Goal: Task Accomplishment & Management: Complete application form

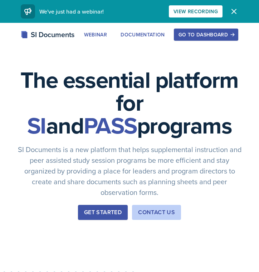
click at [198, 39] on button "Go to Dashboard" at bounding box center [206, 35] width 64 height 12
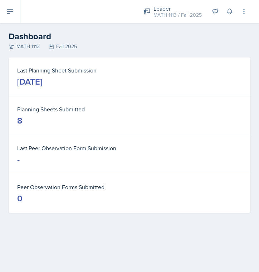
click at [19, 20] on button at bounding box center [10, 11] width 20 height 23
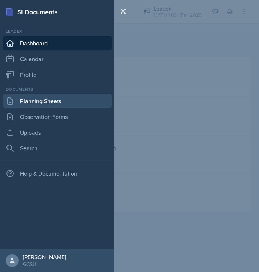
click at [49, 108] on link "Planning Sheets" at bounding box center [57, 101] width 109 height 14
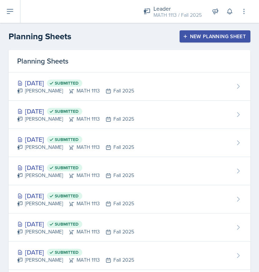
click at [181, 48] on header "Planning Sheets New Planning Sheet" at bounding box center [129, 36] width 259 height 27
click at [185, 40] on button "New Planning Sheet" at bounding box center [214, 36] width 71 height 12
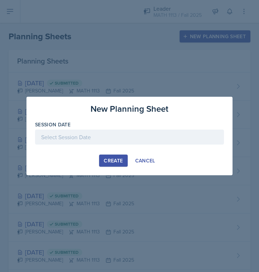
click at [96, 129] on div "Session Date" at bounding box center [129, 136] width 189 height 31
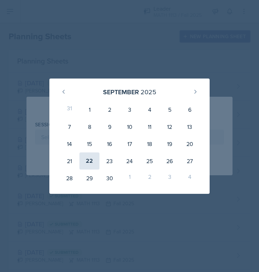
click at [88, 161] on div "22" at bounding box center [89, 161] width 20 height 17
type input "[DATE]"
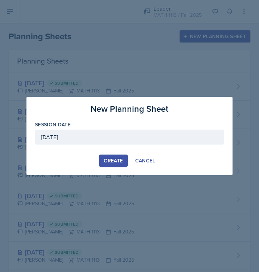
click at [115, 160] on div "Create" at bounding box center [113, 161] width 19 height 6
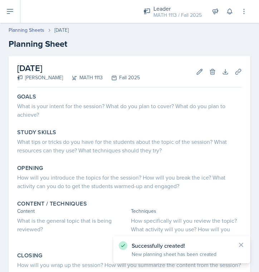
click at [238, 241] on icon at bounding box center [240, 244] width 7 height 7
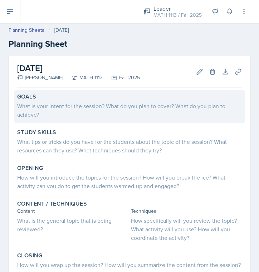
click at [101, 109] on div "What is your intent for the session? What do you plan to cover? What do you pla…" at bounding box center [129, 110] width 224 height 17
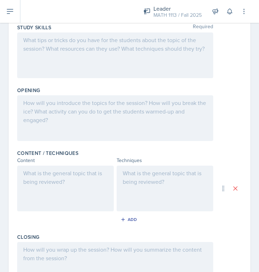
scroll to position [113, 0]
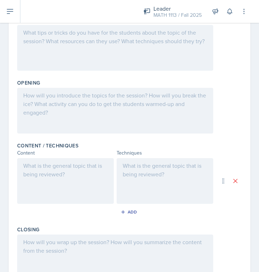
click at [64, 167] on div at bounding box center [65, 181] width 96 height 46
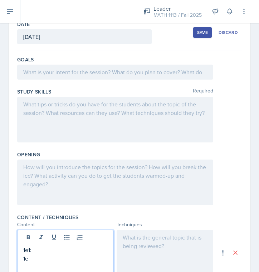
scroll to position [41, 0]
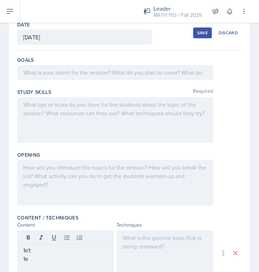
click at [77, 79] on div at bounding box center [115, 72] width 196 height 15
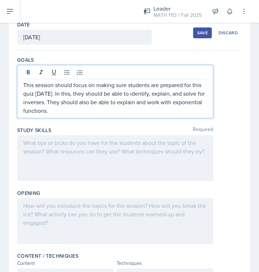
click at [56, 144] on div at bounding box center [115, 158] width 196 height 46
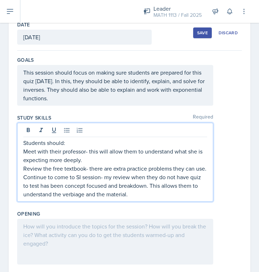
click at [57, 224] on div at bounding box center [115, 242] width 196 height 46
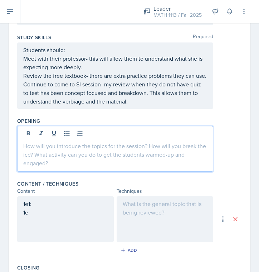
scroll to position [123, 0]
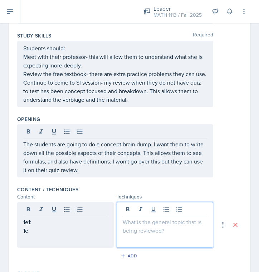
paste div
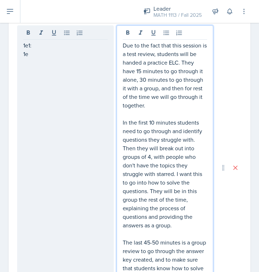
scroll to position [290, 0]
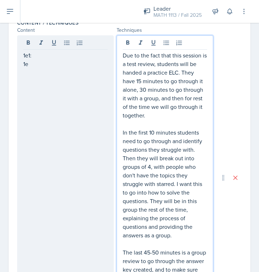
click at [178, 71] on p "Due to the fact that this session is a test review, students will be handed a p…" at bounding box center [165, 85] width 84 height 69
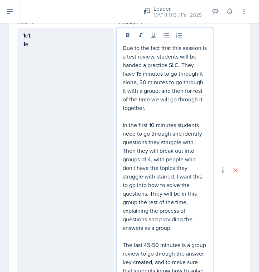
click at [199, 110] on p "Due to the fact that this session is a test review, students will be handed a p…" at bounding box center [165, 78] width 84 height 69
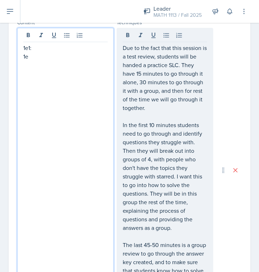
click at [29, 42] on div "1e1: 1e" at bounding box center [65, 170] width 96 height 285
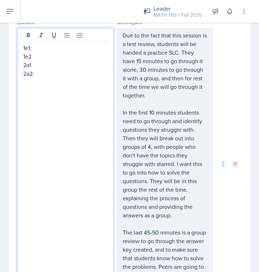
click at [34, 69] on p "2a2:" at bounding box center [65, 73] width 84 height 9
click at [34, 68] on p "2a1" at bounding box center [65, 65] width 84 height 9
click at [35, 59] on p "1e2" at bounding box center [65, 56] width 84 height 9
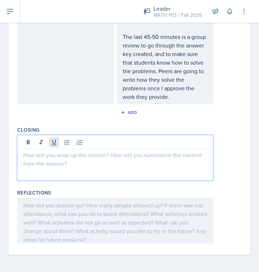
click at [54, 141] on div at bounding box center [115, 158] width 196 height 46
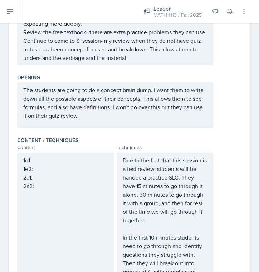
scroll to position [244, 0]
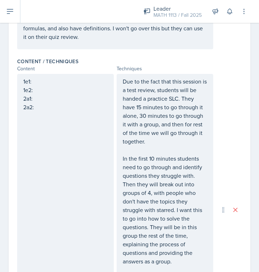
click at [43, 81] on div "1e1: 1e2: 2a1: 2a2:" at bounding box center [65, 210] width 96 height 272
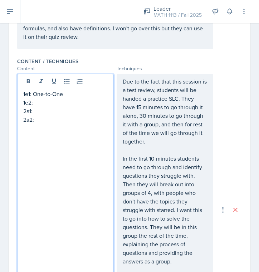
click at [44, 101] on p "1e2:" at bounding box center [65, 102] width 84 height 9
click at [80, 98] on p "1e1: One-to-One" at bounding box center [65, 94] width 84 height 9
click at [41, 110] on p "1e2:" at bounding box center [65, 111] width 84 height 9
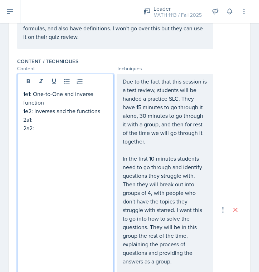
click at [36, 123] on p "2a1:" at bounding box center [65, 119] width 84 height 9
click at [43, 128] on p "2a2:" at bounding box center [65, 128] width 84 height 9
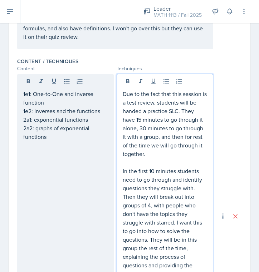
click at [148, 136] on p "Due to the fact that this session is a test review, students will be handed a p…" at bounding box center [165, 124] width 84 height 69
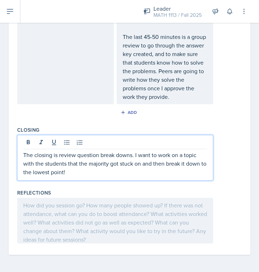
click at [122, 158] on p "The closing is review question break downs. I want to work on a topic with the …" at bounding box center [115, 164] width 184 height 26
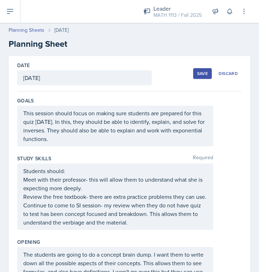
scroll to position [0, 0]
click at [205, 72] on div "Save" at bounding box center [202, 74] width 11 height 6
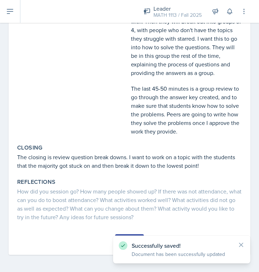
scroll to position [331, 0]
click at [244, 245] on icon at bounding box center [240, 244] width 7 height 7
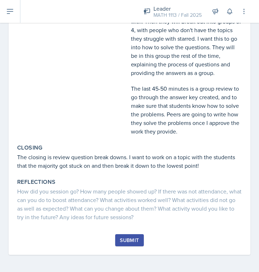
click at [136, 244] on button "Submit" at bounding box center [129, 240] width 28 height 12
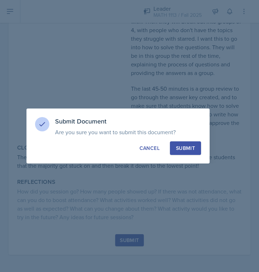
click at [186, 153] on button "Submit" at bounding box center [185, 148] width 31 height 14
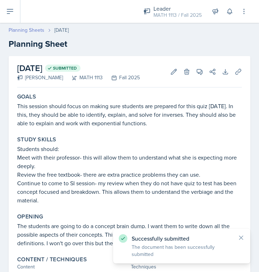
scroll to position [0, 0]
click at [9, 11] on icon at bounding box center [10, 11] width 6 height 4
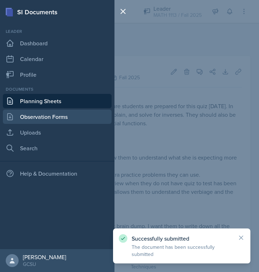
click at [35, 119] on link "Observation Forms" at bounding box center [57, 117] width 109 height 14
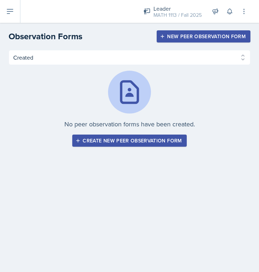
click at [23, 13] on div "Leader MATH 1113 / Fall 2025 Leader MATH 1113 / Fall 2025 Leader MATH 1113 / Fa…" at bounding box center [139, 11] width 238 height 23
click at [11, 13] on icon at bounding box center [10, 11] width 9 height 9
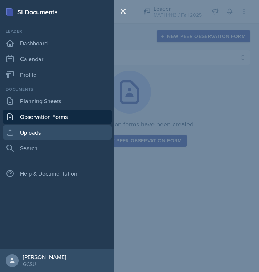
click at [33, 137] on link "Uploads" at bounding box center [57, 132] width 109 height 14
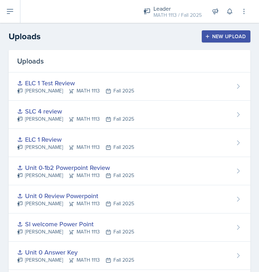
click at [225, 34] on div "New Upload" at bounding box center [226, 37] width 40 height 6
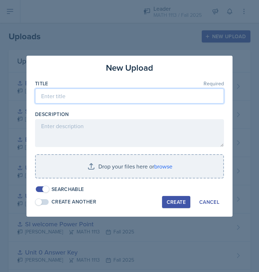
click at [132, 94] on input at bounding box center [129, 96] width 189 height 15
type input "SLC 5"
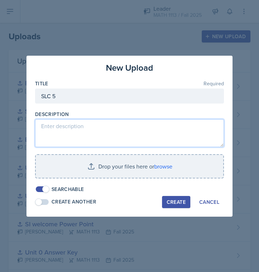
click at [119, 123] on textarea at bounding box center [129, 133] width 189 height 28
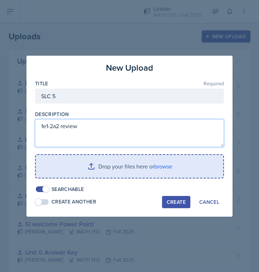
type textarea "1e1-2a2 review"
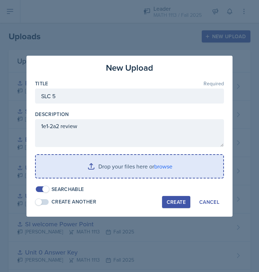
click at [193, 177] on input "file" at bounding box center [129, 166] width 187 height 23
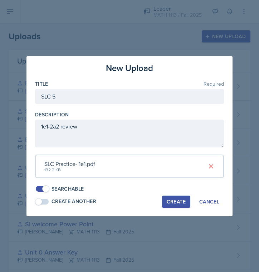
click at [185, 199] on div "Create" at bounding box center [175, 202] width 19 height 6
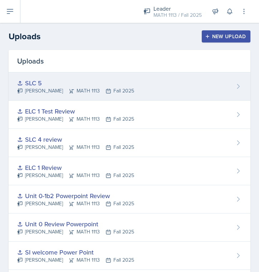
click at [120, 100] on div "SLC 5 [PERSON_NAME] MATH 1113 Fall 2025" at bounding box center [129, 87] width 241 height 28
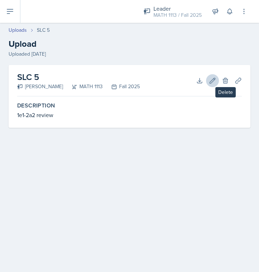
click at [209, 79] on icon at bounding box center [212, 80] width 7 height 7
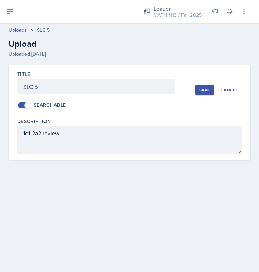
click at [205, 90] on div "Save" at bounding box center [204, 90] width 11 height 6
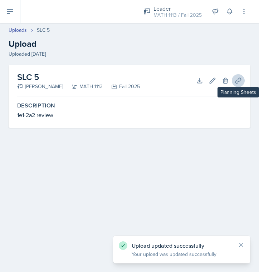
click at [238, 83] on icon at bounding box center [237, 80] width 7 height 7
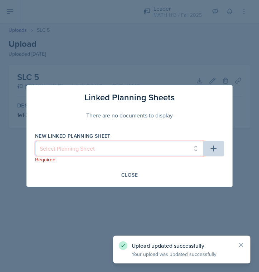
select select "986de5c5-9b1c-4adf-8477-3d9b5a108a9d"
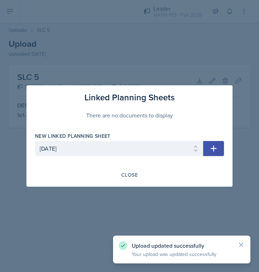
click at [226, 148] on div "Linked Planning Sheets There are no documents to display New Linked Planning Sh…" at bounding box center [129, 135] width 206 height 101
click at [215, 149] on icon "button" at bounding box center [213, 149] width 6 height 6
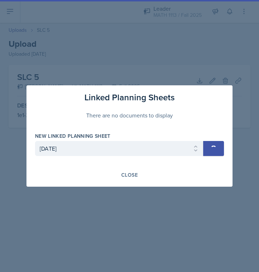
select select
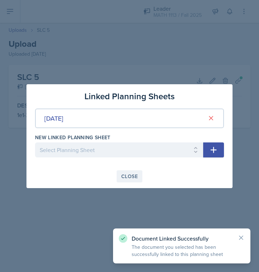
click at [129, 181] on button "Close" at bounding box center [129, 176] width 26 height 12
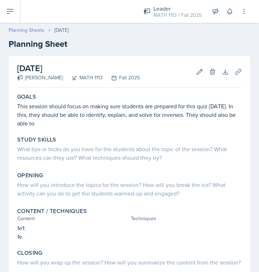
click at [17, 28] on link "Planning Sheets" at bounding box center [27, 30] width 36 height 8
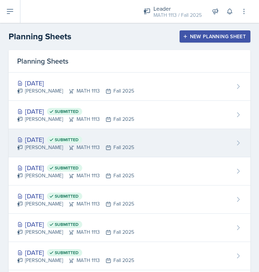
click at [45, 144] on div "Lauren Jones MATH 1113 Fall 2025" at bounding box center [75, 148] width 117 height 8
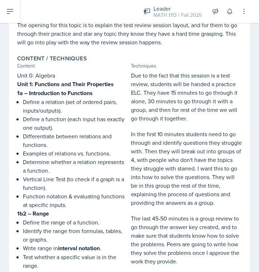
scroll to position [188, 0]
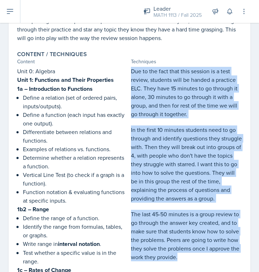
drag, startPoint x: 132, startPoint y: 84, endPoint x: 204, endPoint y: 256, distance: 187.2
copy div "Due to the fact that this session is a test review, students will be handed a p…"
